Goal: Browse casually: Explore the website without a specific task or goal

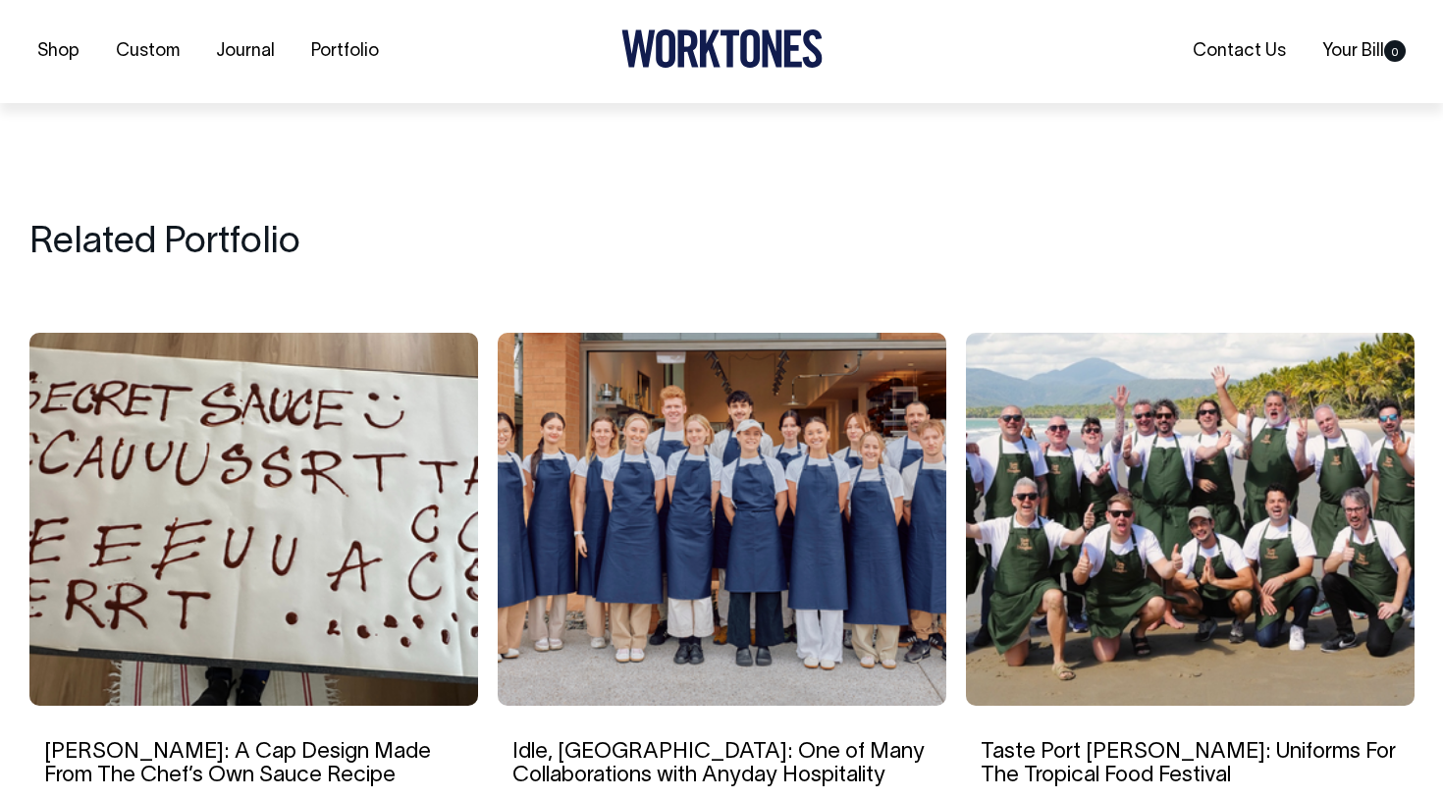
scroll to position [9287, 0]
click at [377, 511] on img at bounding box center [253, 518] width 449 height 373
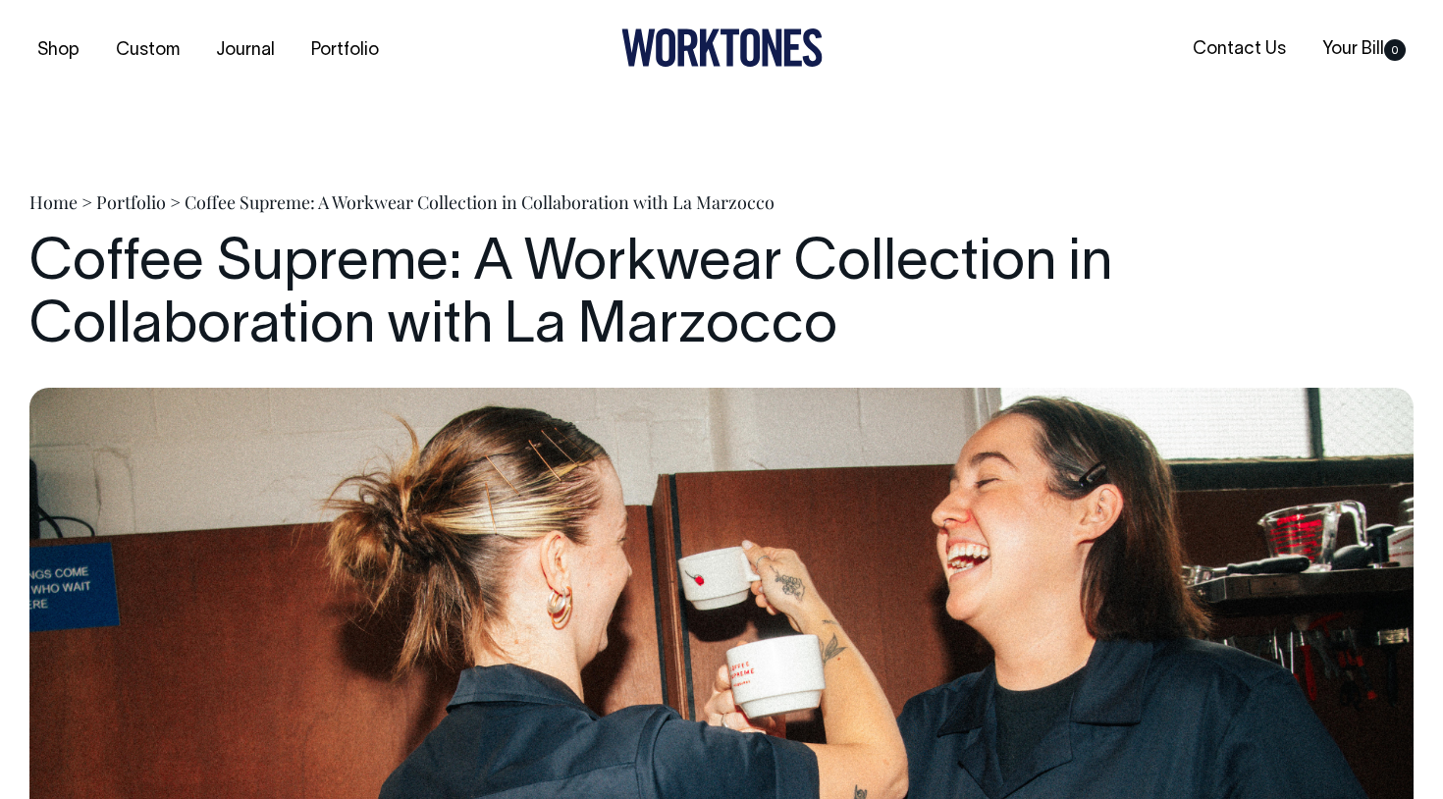
scroll to position [0, 0]
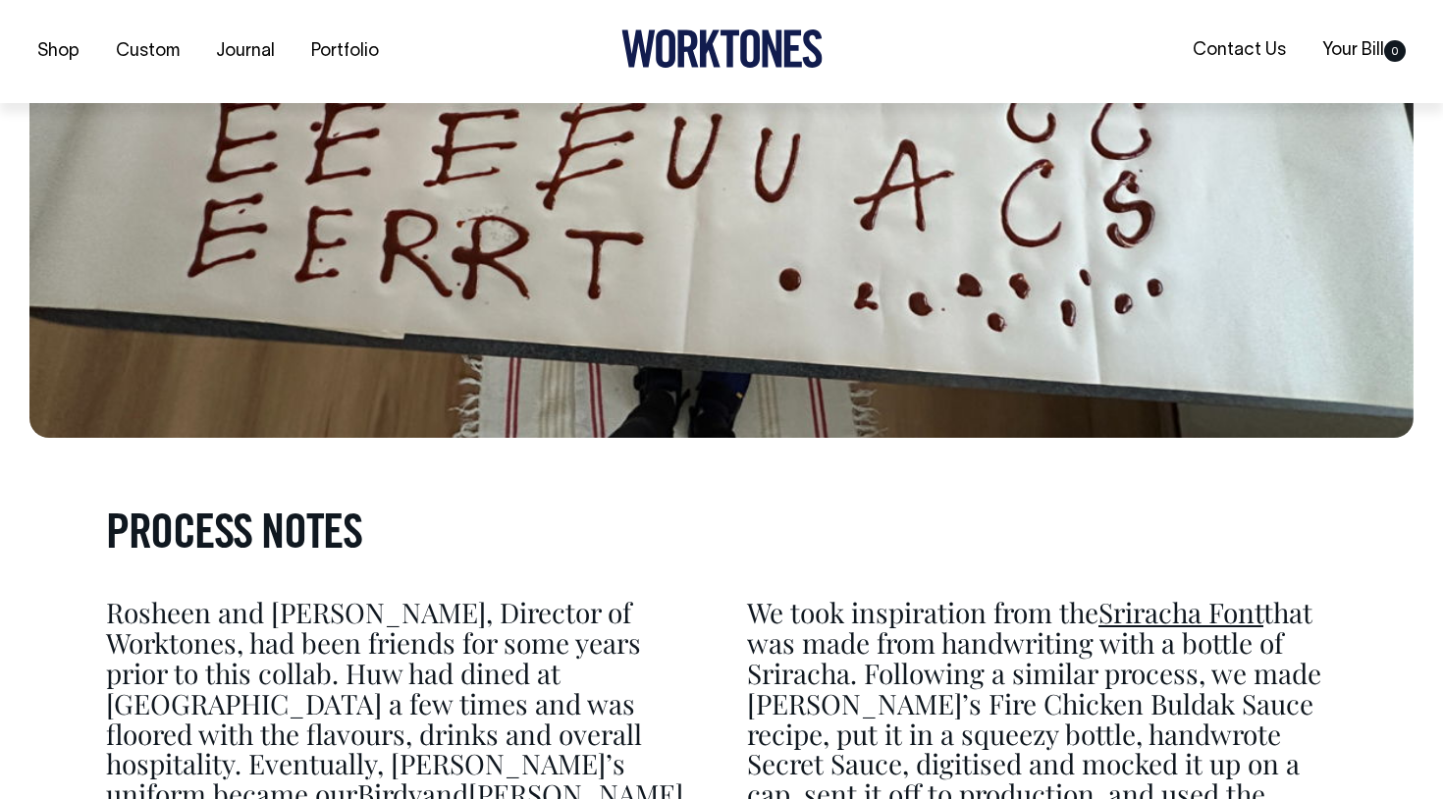
scroll to position [4144, 0]
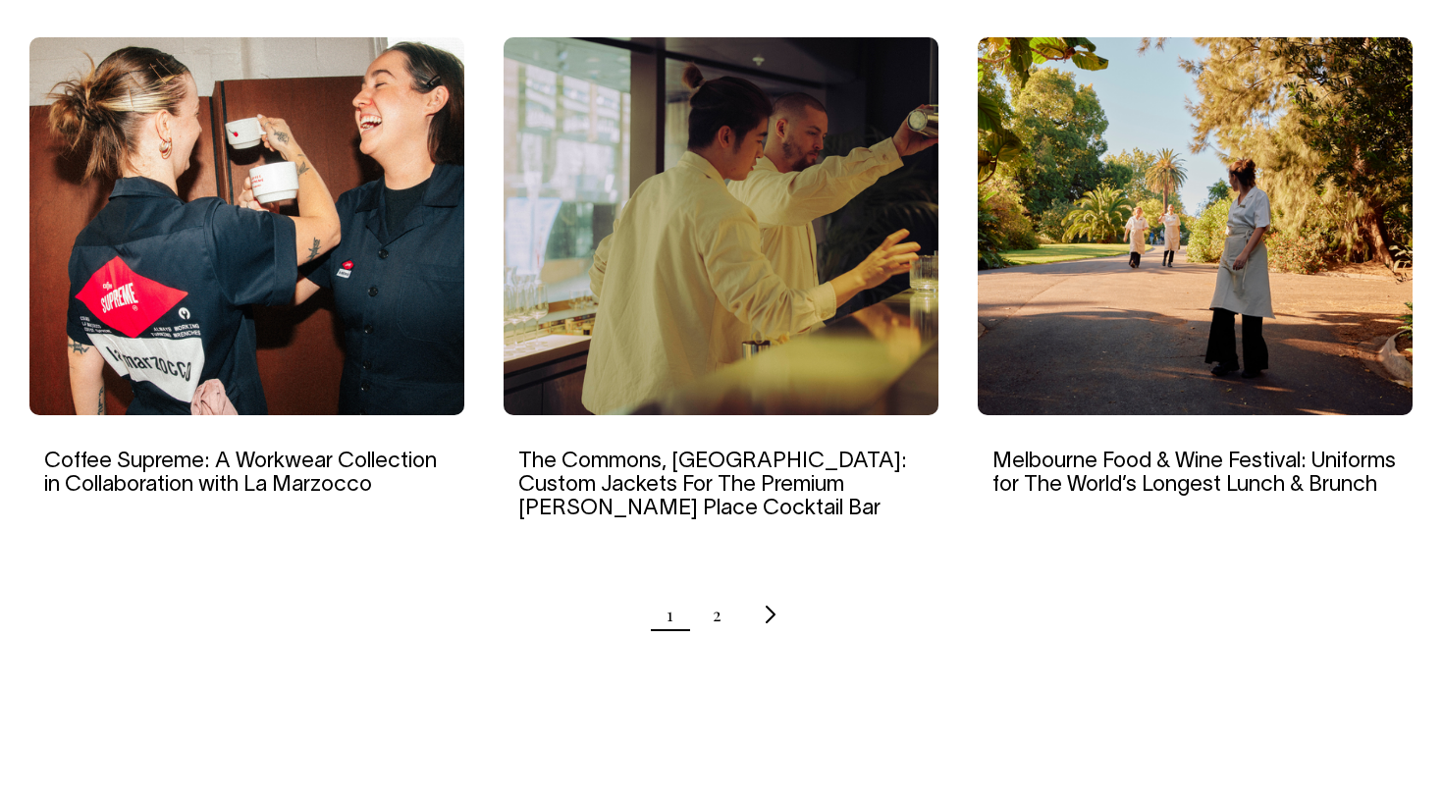
scroll to position [1916, 0]
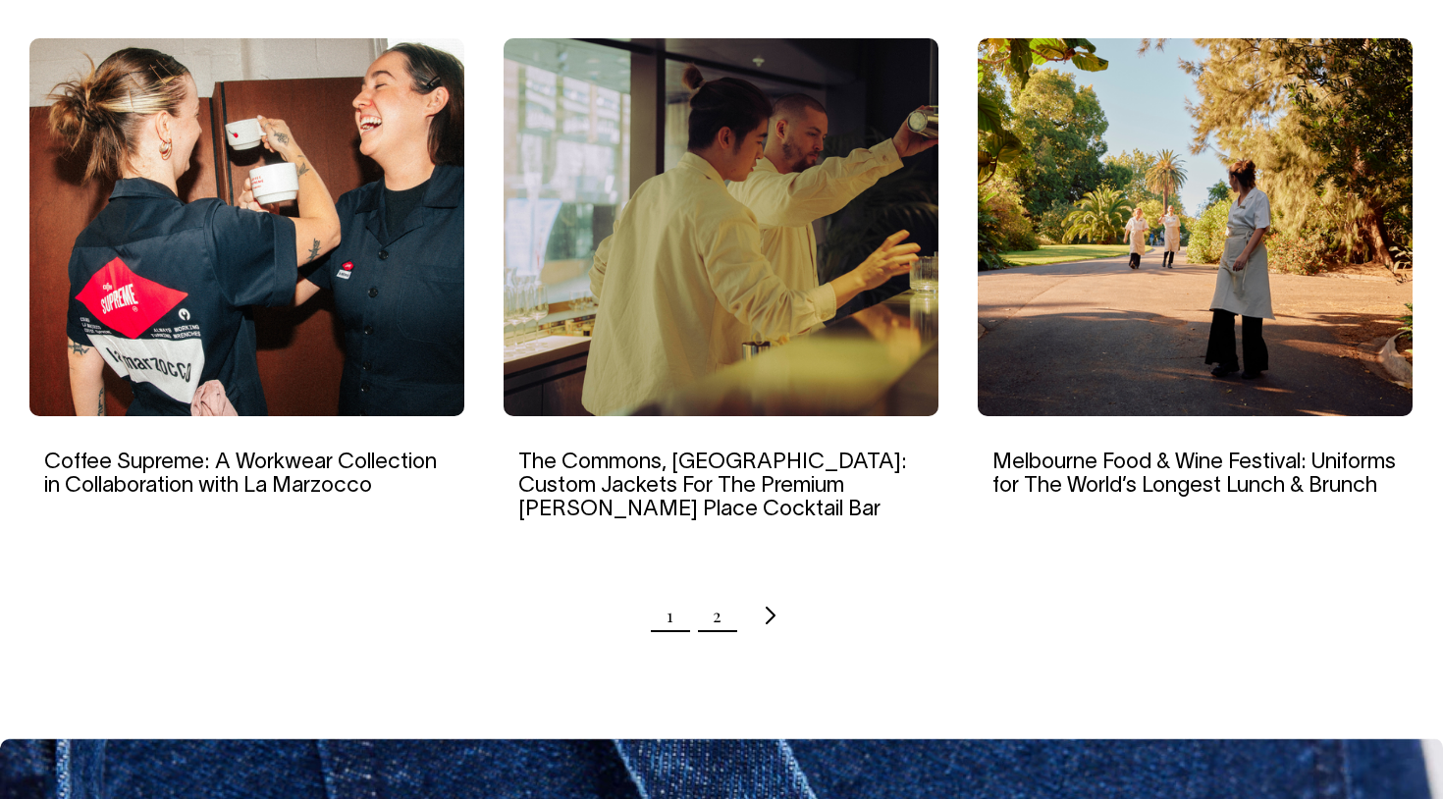
click at [717, 613] on link "2" at bounding box center [717, 615] width 9 height 49
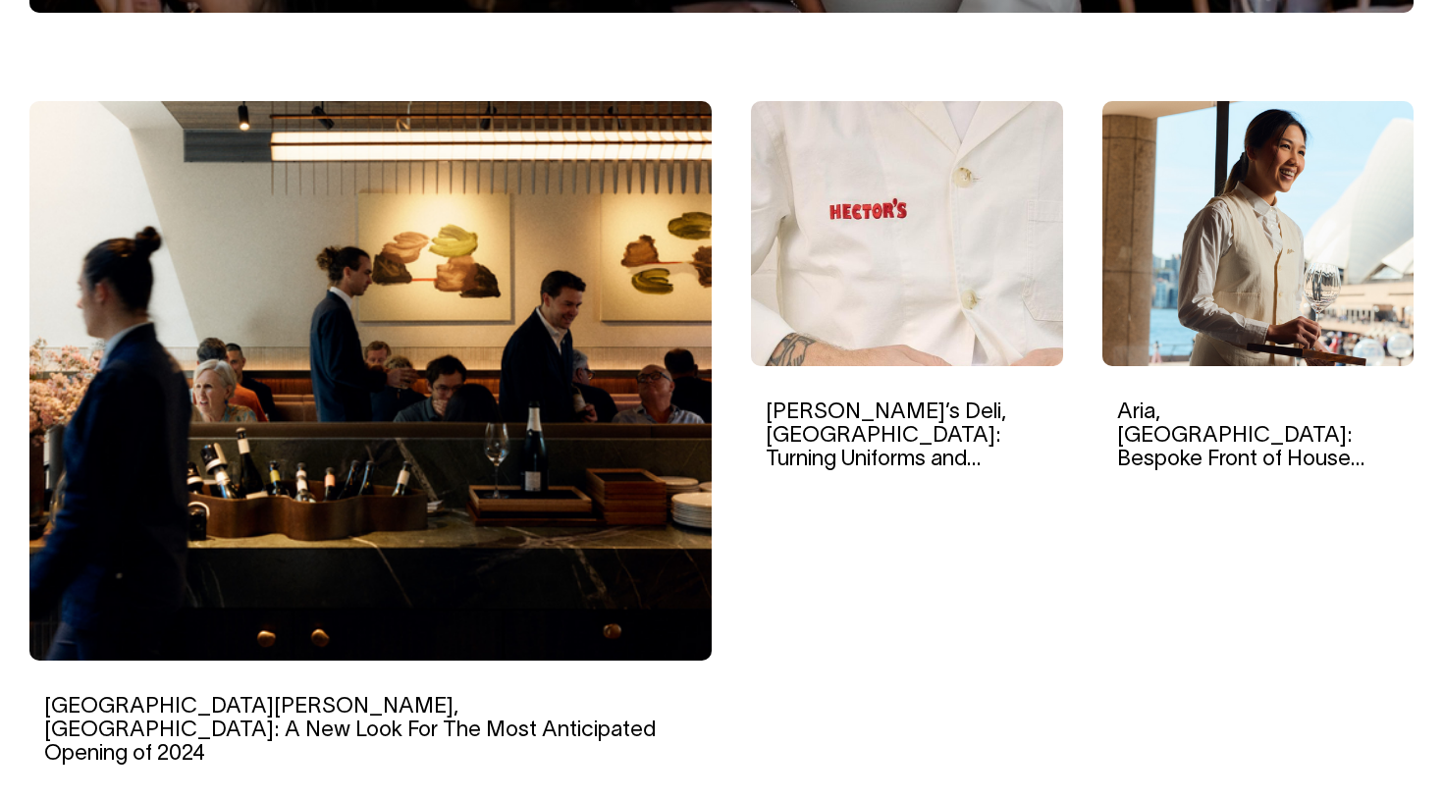
scroll to position [588, 0]
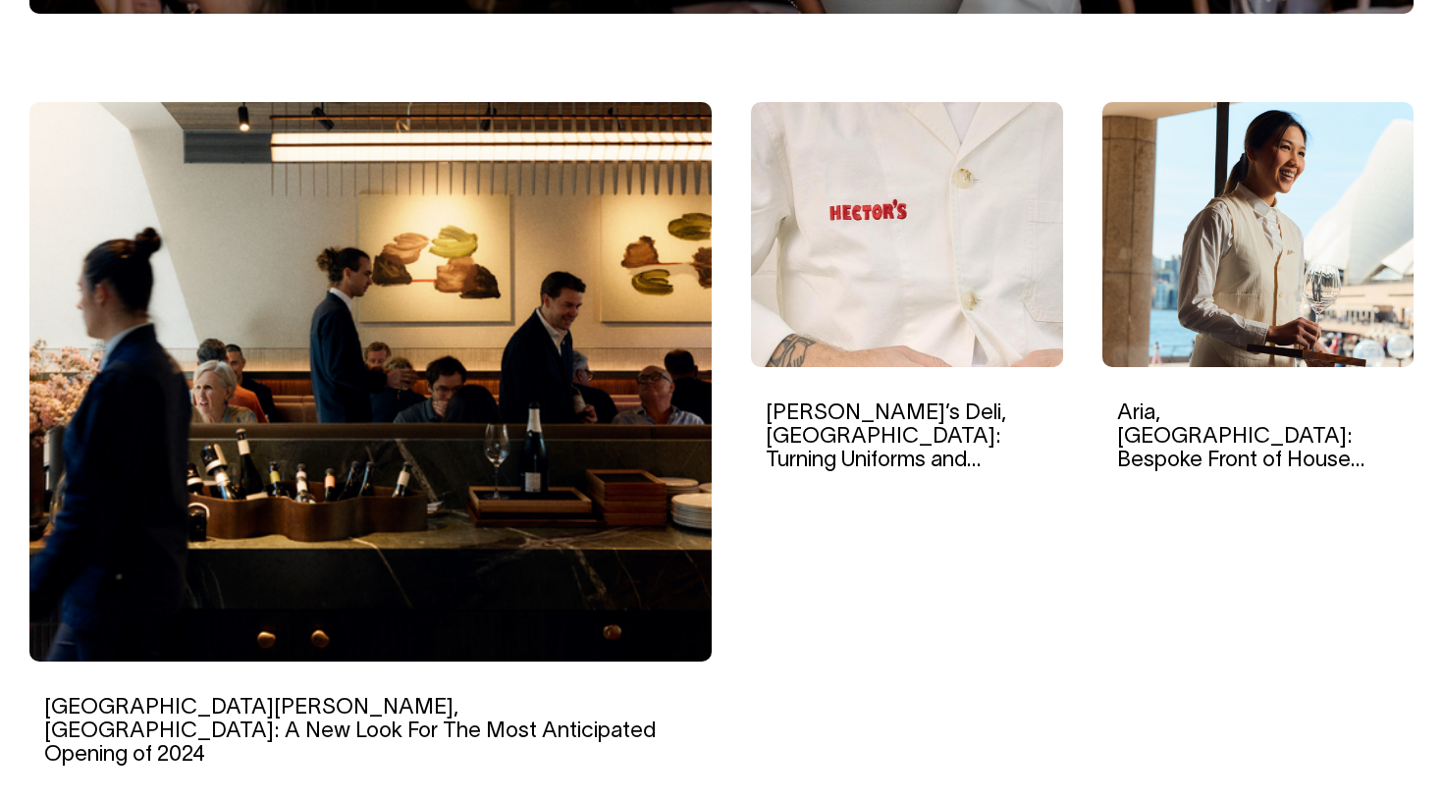
click at [835, 280] on img at bounding box center [907, 234] width 312 height 265
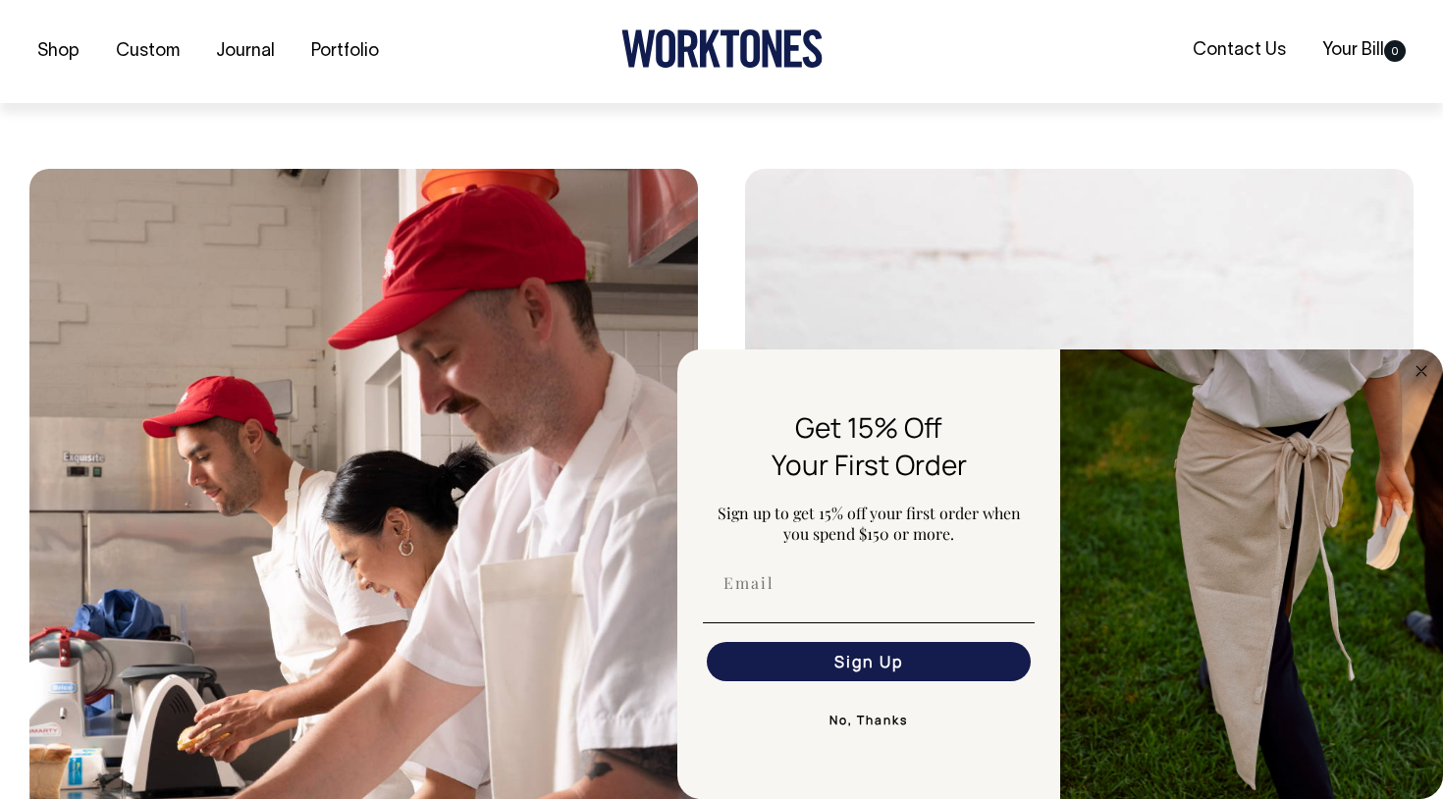
scroll to position [3398, 0]
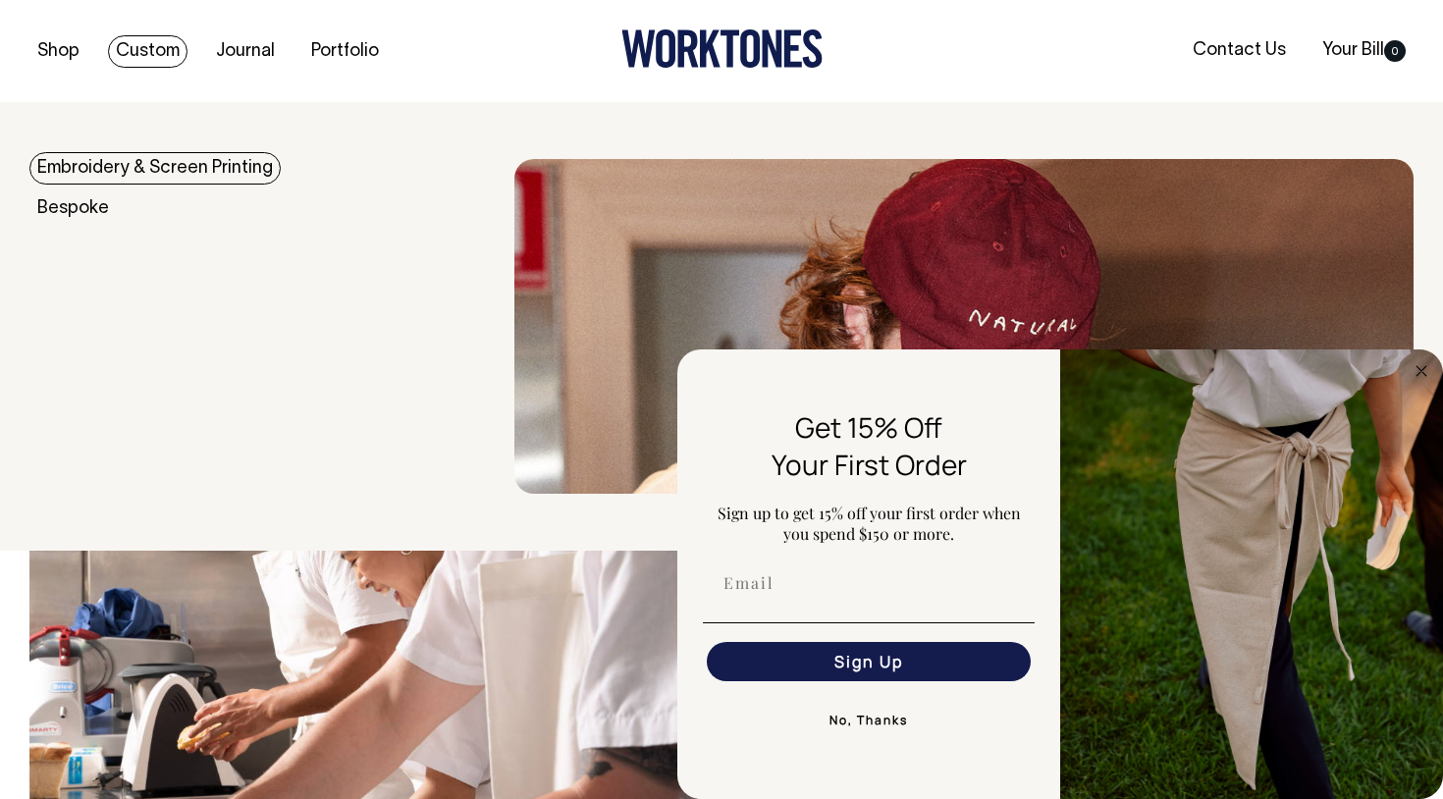
click at [156, 52] on link "Custom" at bounding box center [148, 51] width 80 height 32
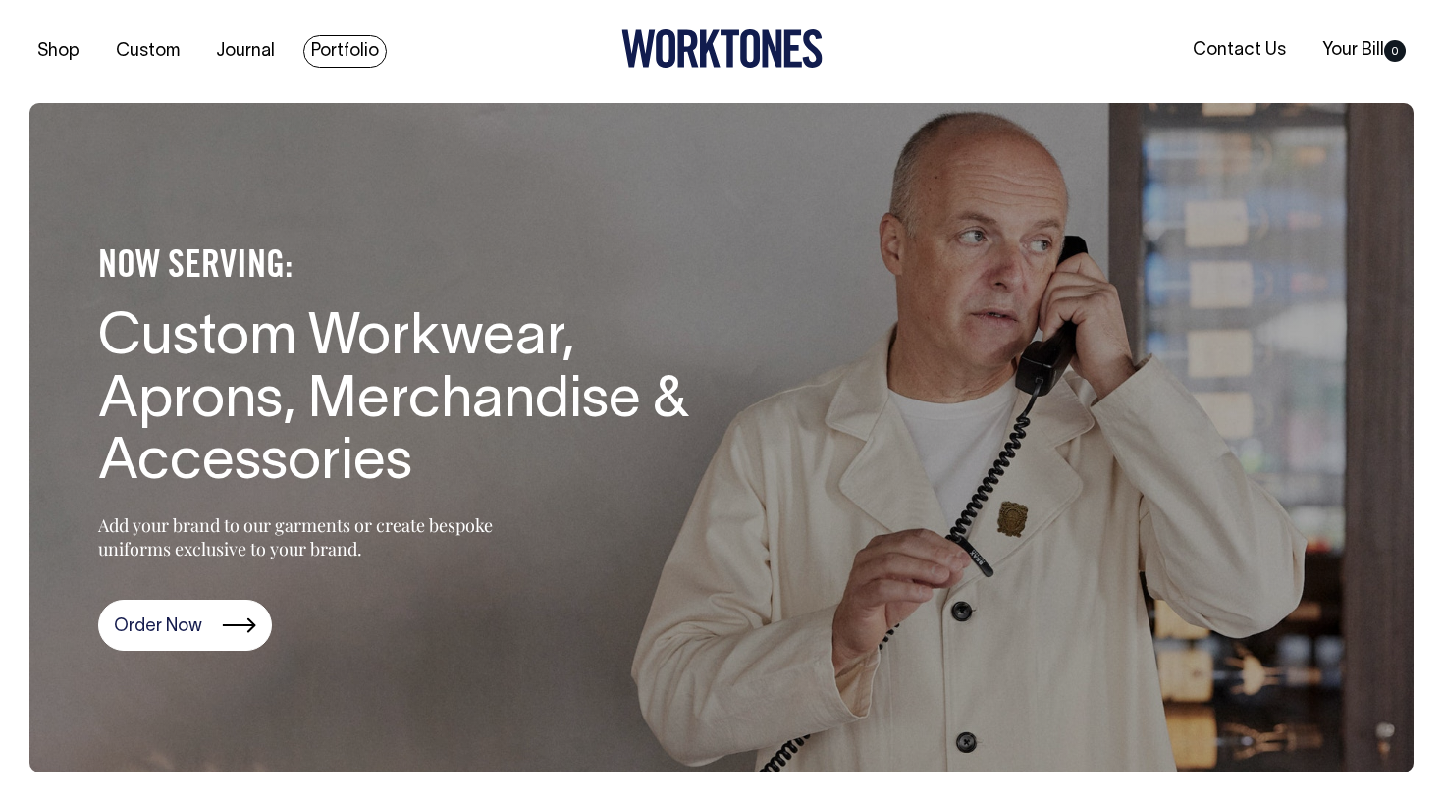
click at [355, 51] on link "Portfolio" at bounding box center [344, 51] width 83 height 32
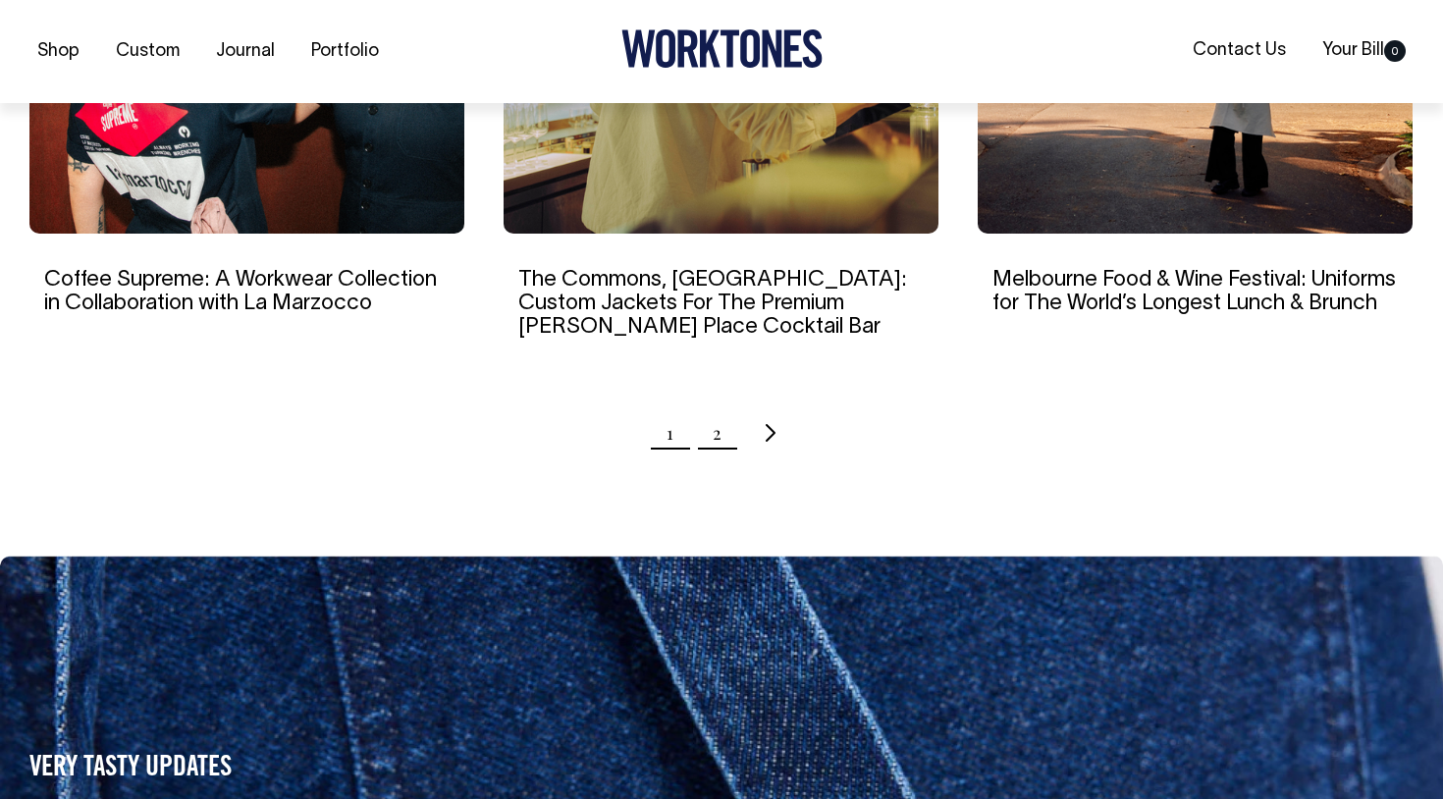
scroll to position [2100, 0]
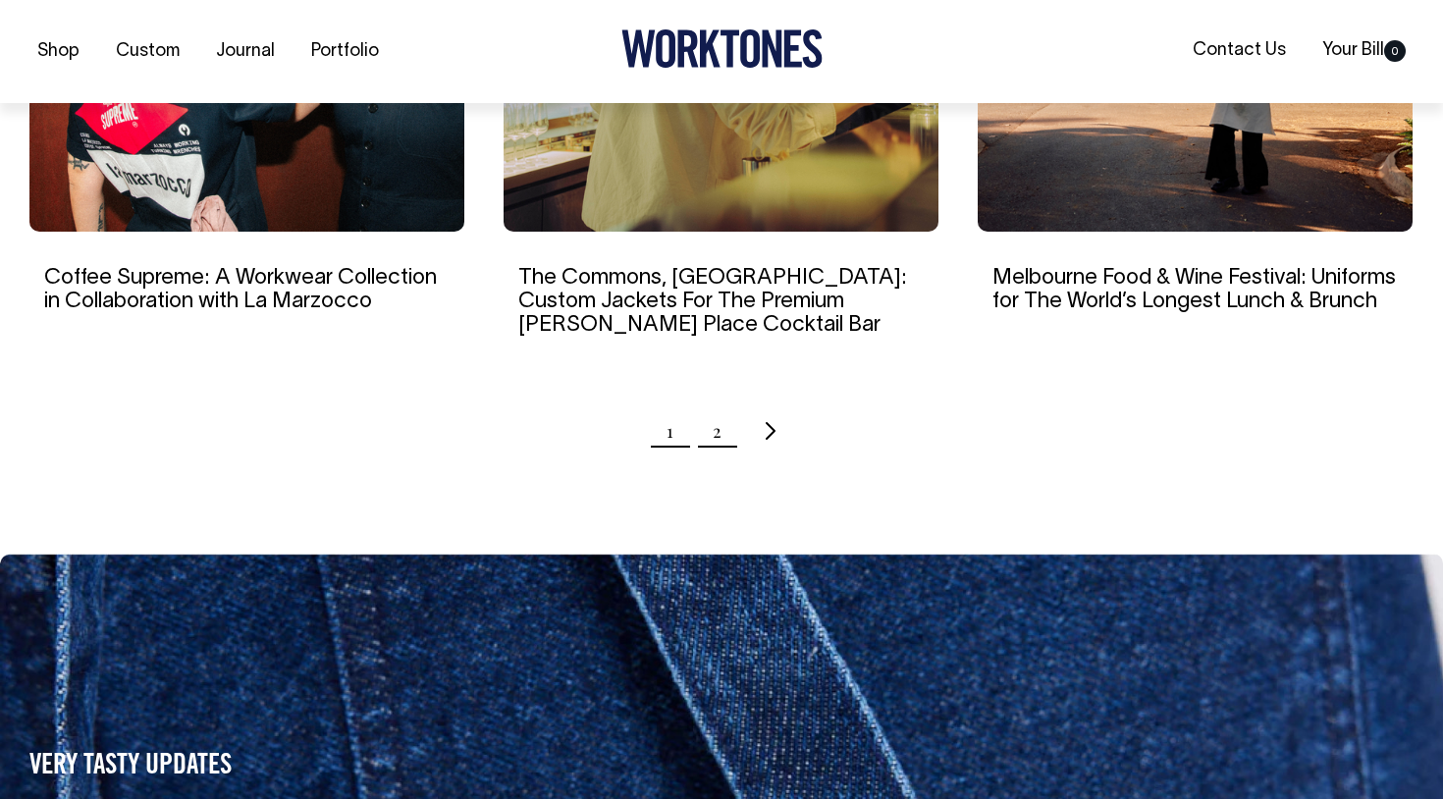
click at [716, 439] on link "2" at bounding box center [717, 430] width 9 height 49
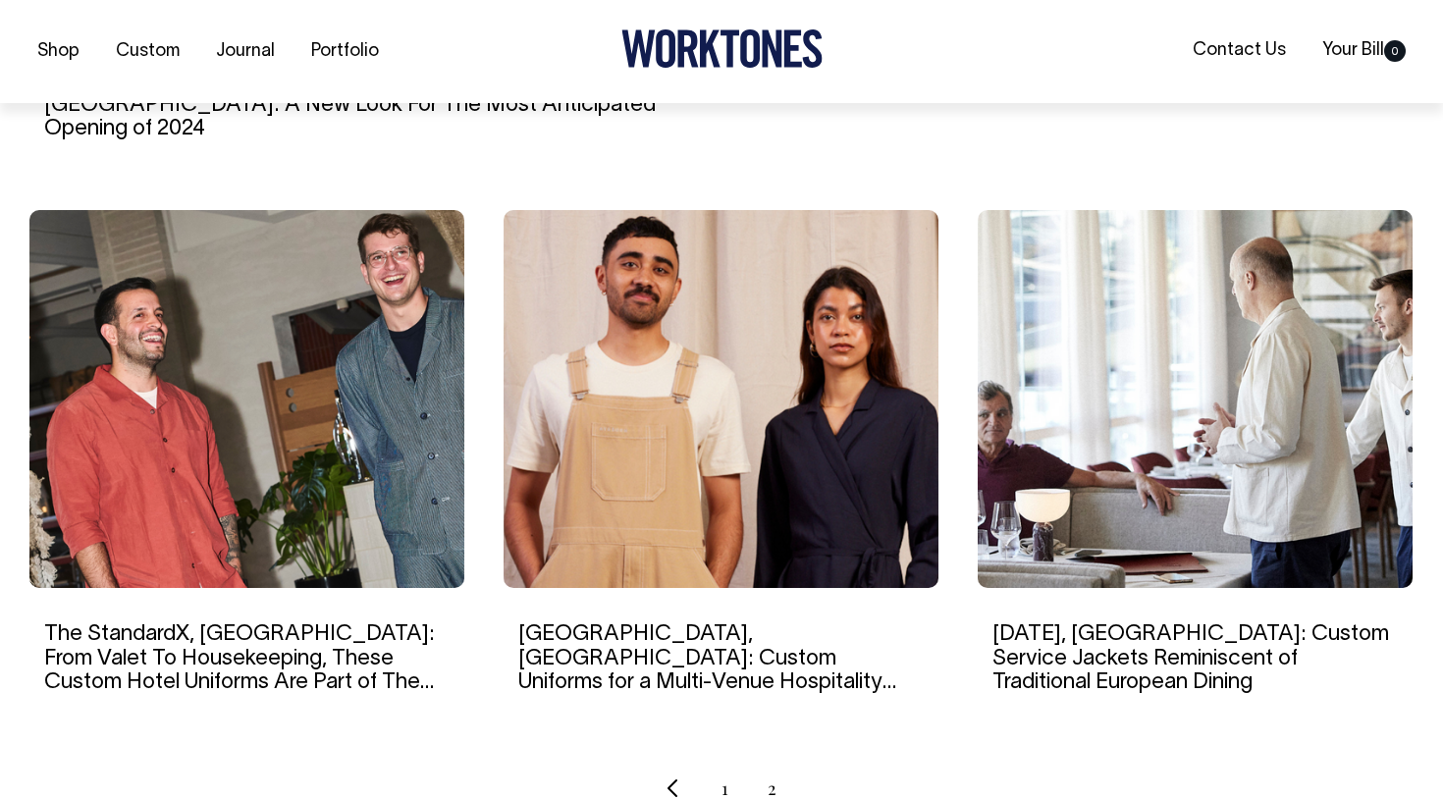
scroll to position [1215, 0]
click at [1155, 503] on img at bounding box center [1195, 398] width 435 height 378
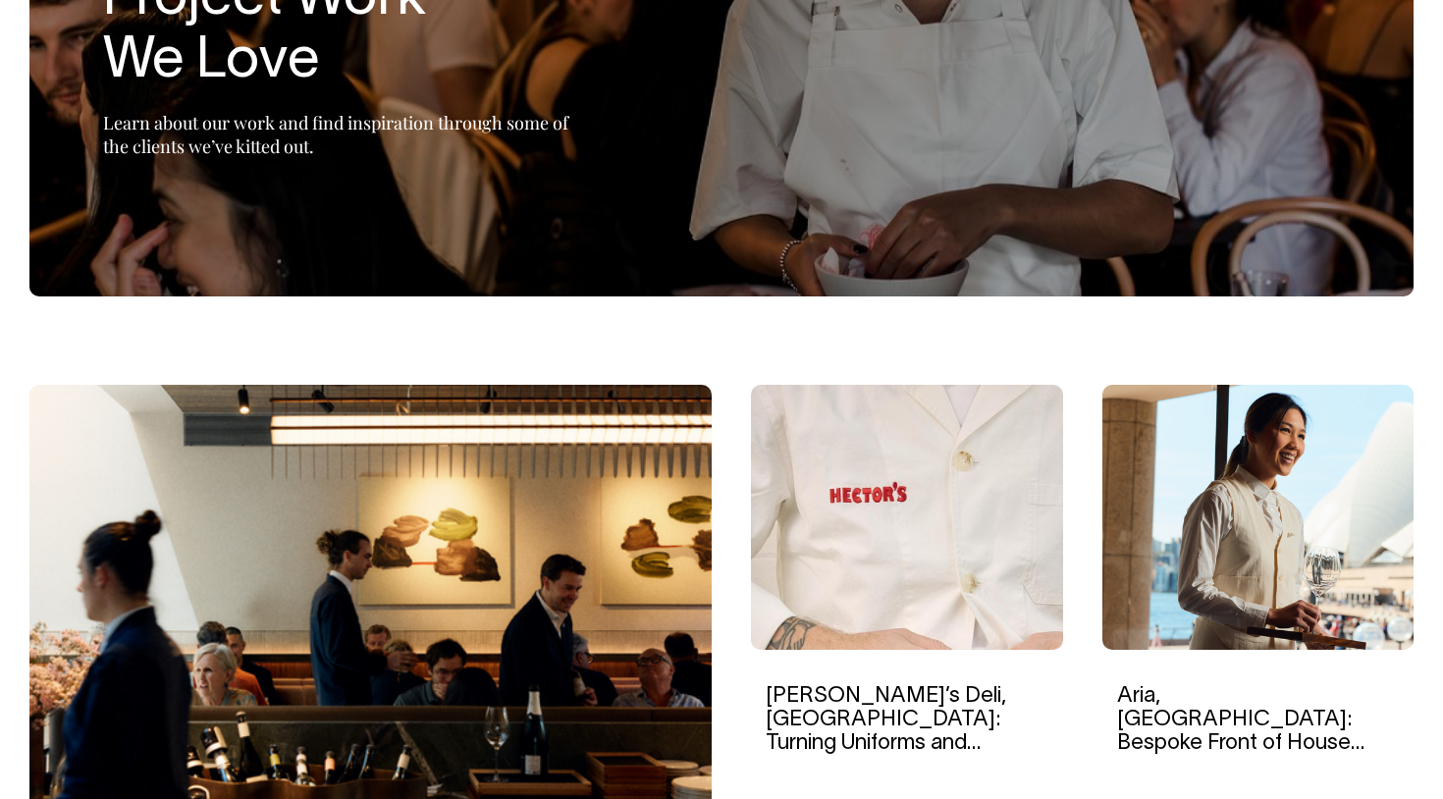
scroll to position [303, 0]
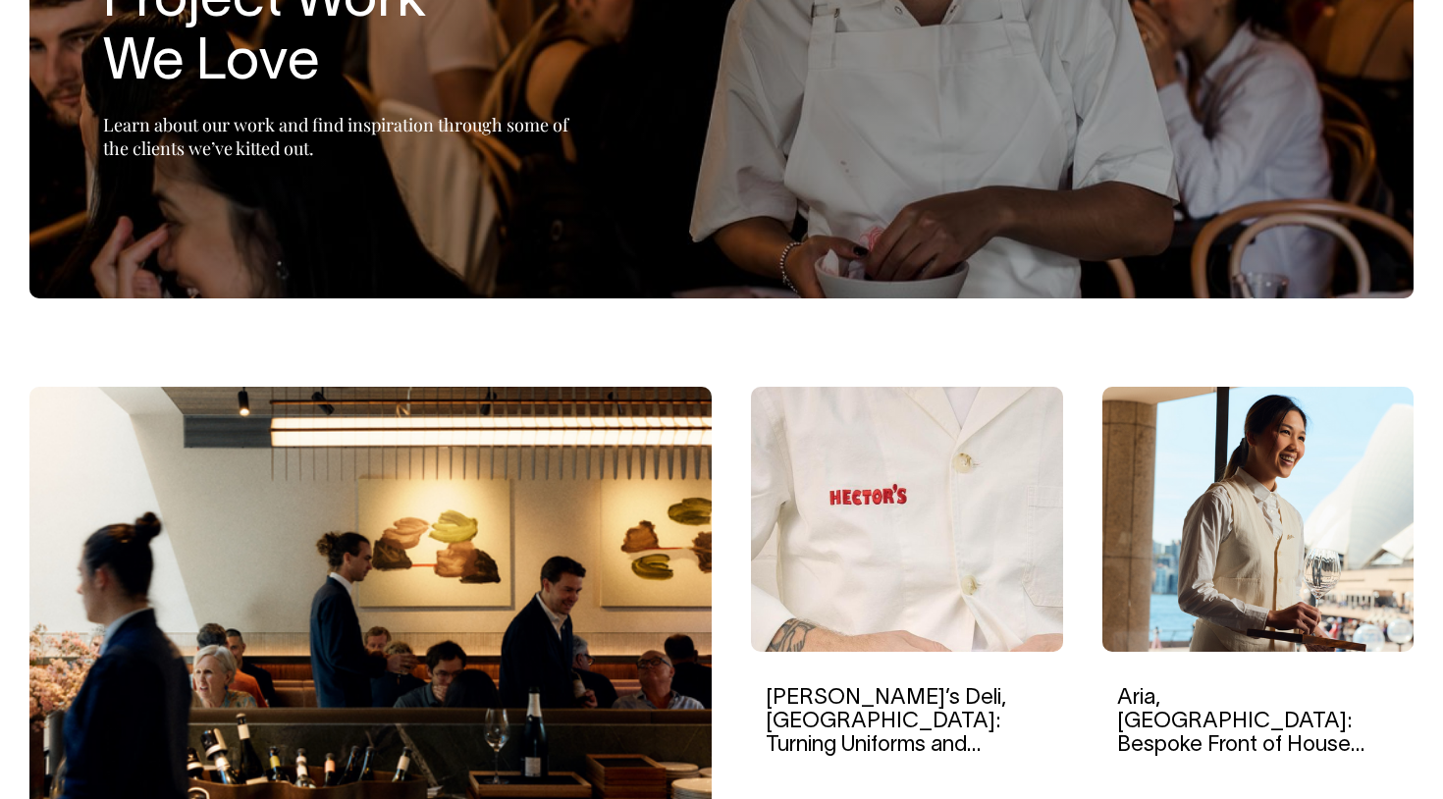
click at [629, 677] on img at bounding box center [370, 666] width 682 height 559
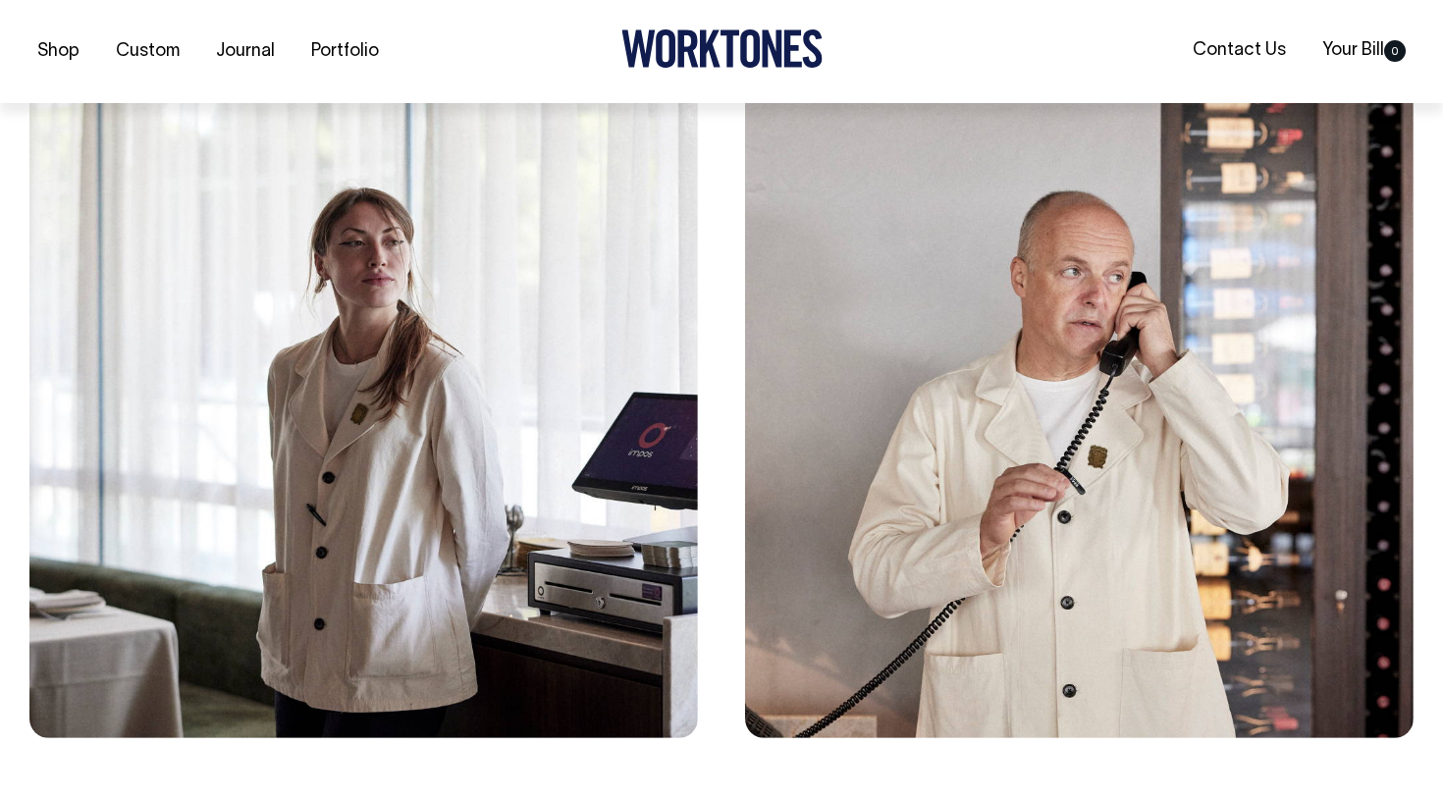
scroll to position [3417, 0]
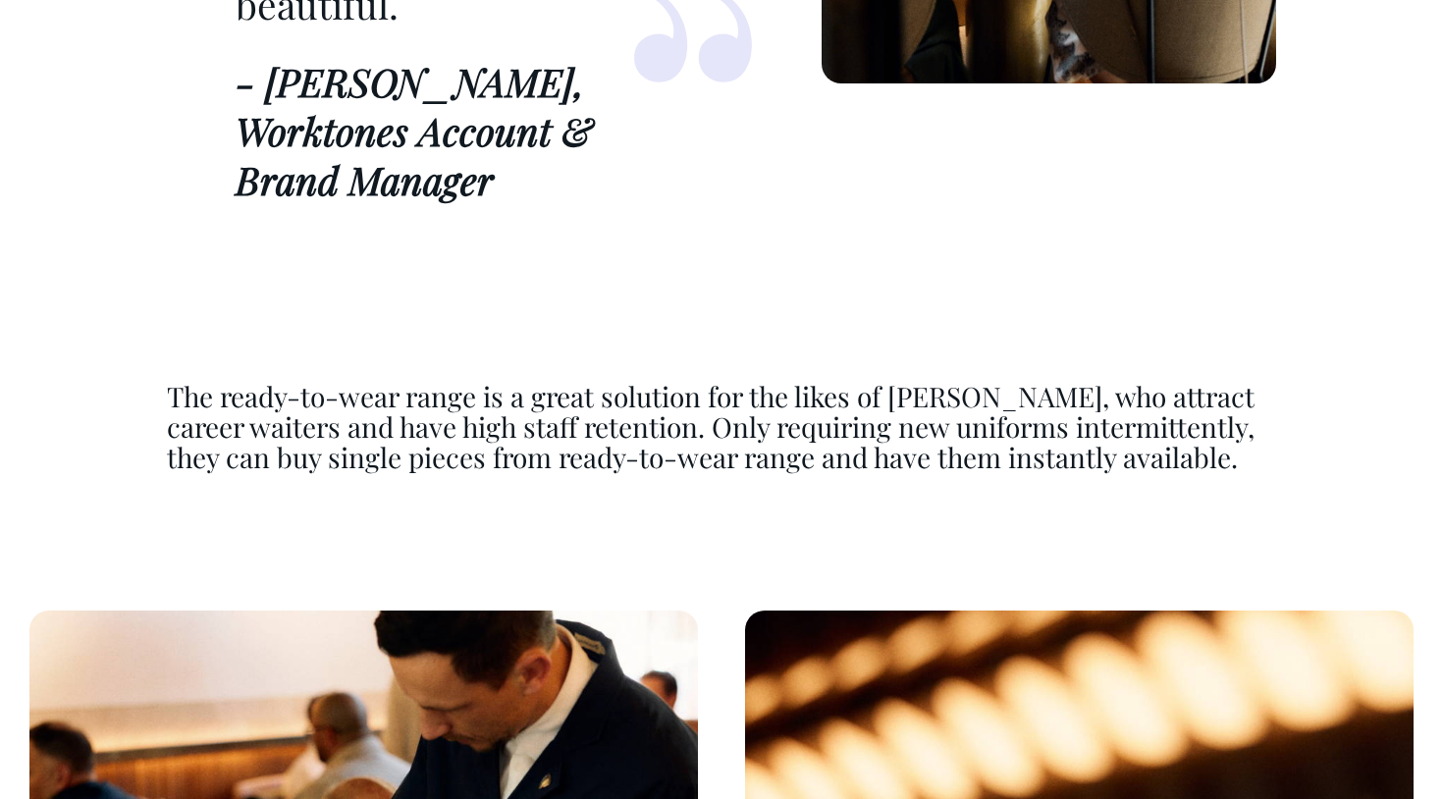
scroll to position [6561, 0]
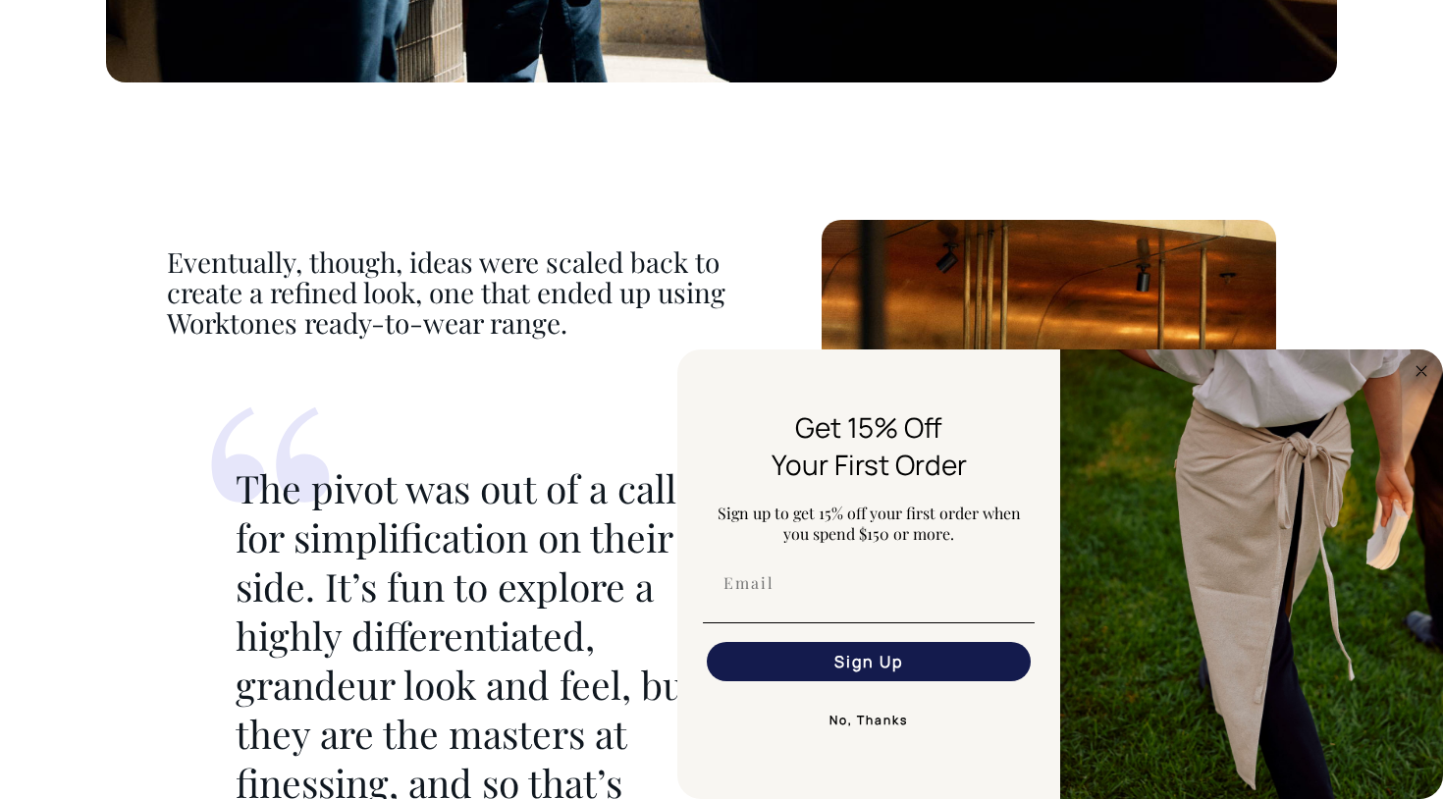
scroll to position [5587, 0]
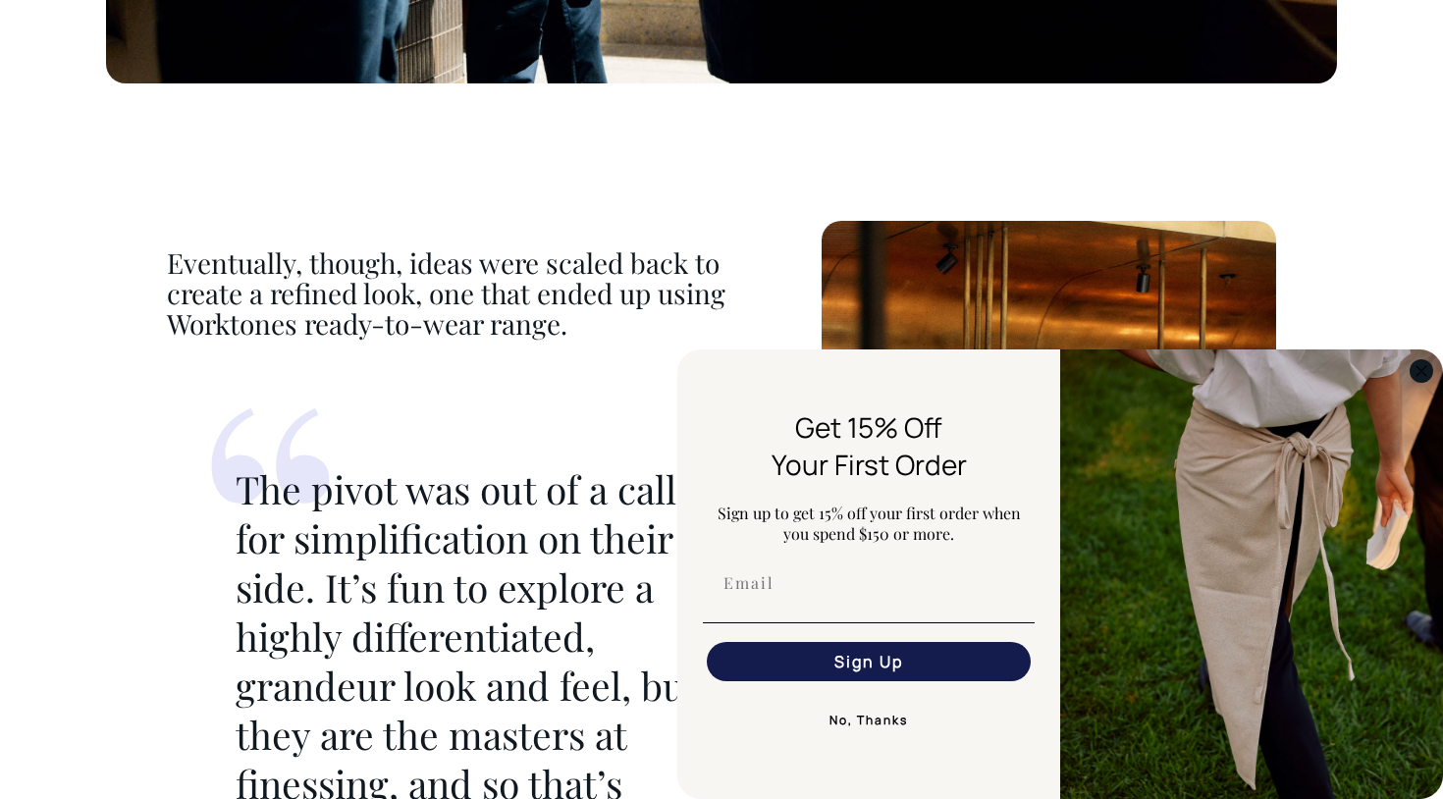
click at [1418, 364] on circle "Close dialog" at bounding box center [1421, 370] width 23 height 23
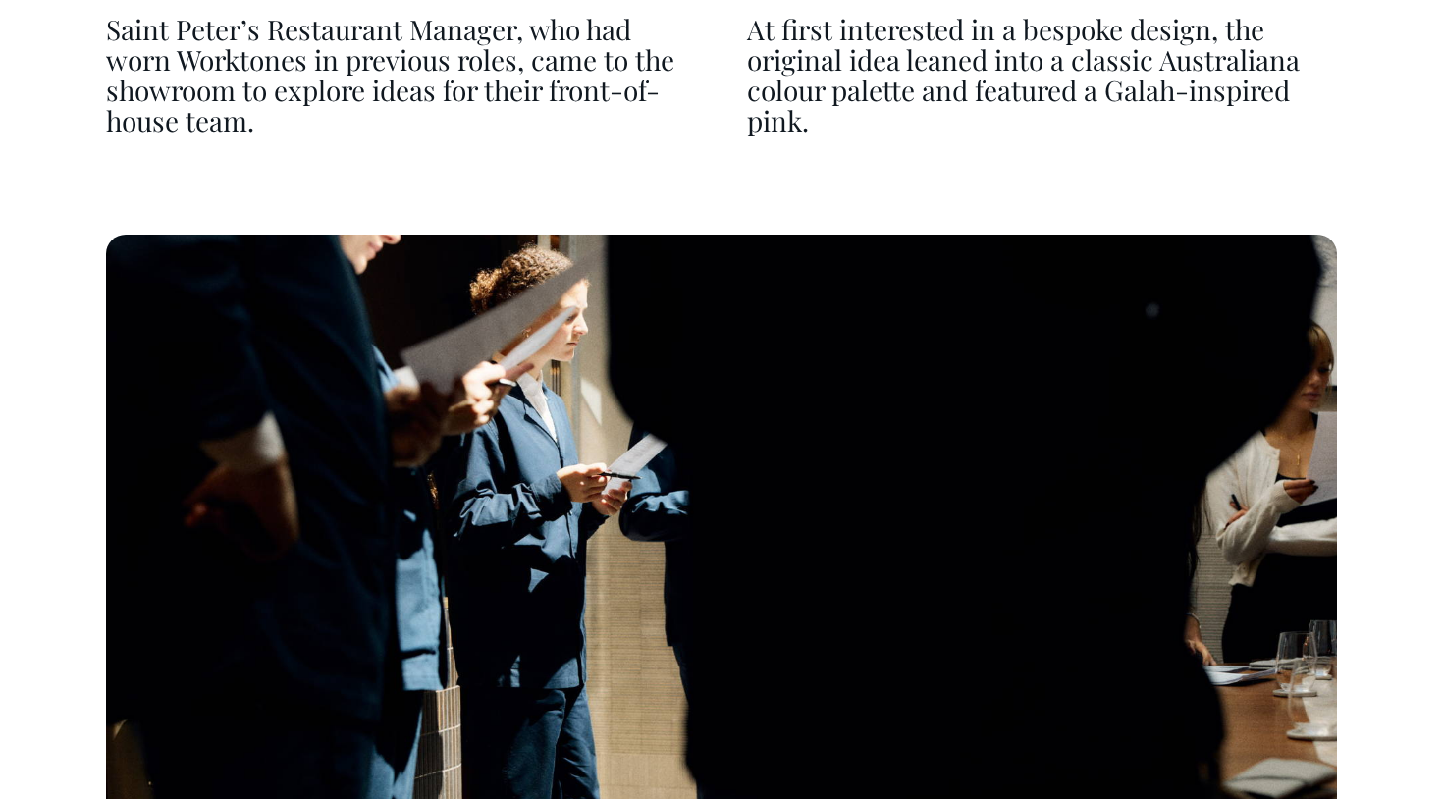
scroll to position [4767, 0]
